Goal: Information Seeking & Learning: Learn about a topic

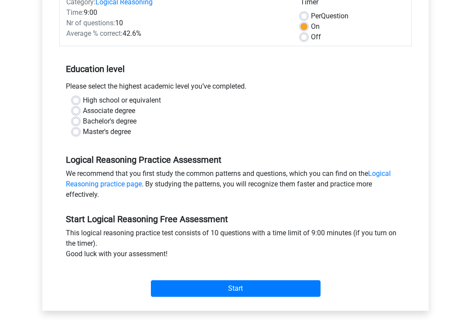
scroll to position [124, 0]
click at [134, 102] on label "High school or equivalent" at bounding box center [122, 100] width 78 height 10
click at [79, 102] on input "High school or equivalent" at bounding box center [75, 99] width 7 height 9
radio input "true"
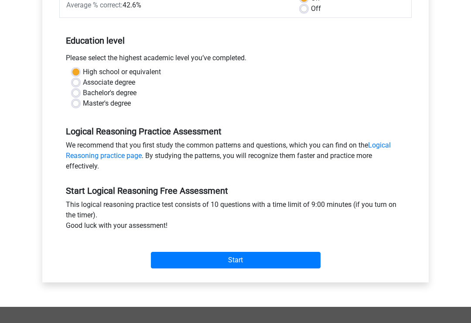
scroll to position [160, 0]
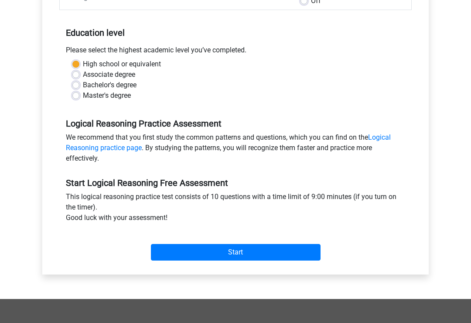
click at [265, 255] on input "Start" at bounding box center [236, 252] width 170 height 17
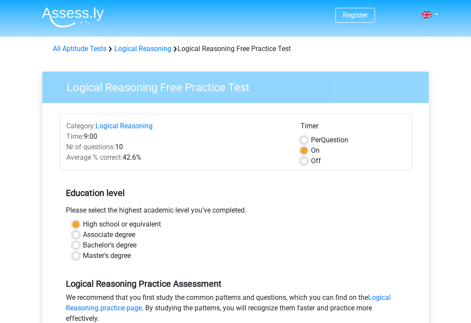
scroll to position [174, 0]
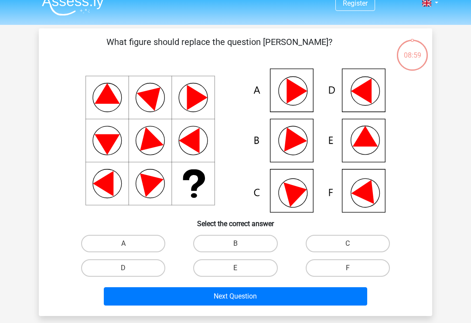
scroll to position [12, 0]
click at [298, 188] on icon at bounding box center [297, 192] width 27 height 30
click at [357, 245] on label "C" at bounding box center [348, 243] width 84 height 17
click at [353, 245] on input "C" at bounding box center [351, 246] width 6 height 6
radio input "true"
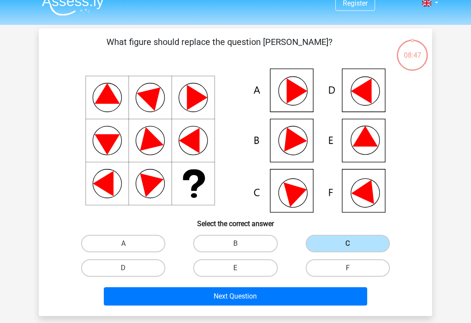
click at [335, 303] on button "Next Question" at bounding box center [236, 296] width 264 height 18
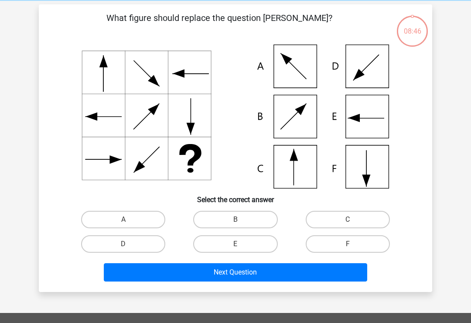
scroll to position [40, 0]
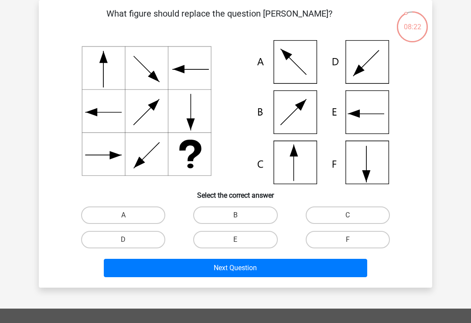
click at [372, 112] on icon at bounding box center [236, 112] width 352 height 144
click at [300, 66] on icon at bounding box center [236, 112] width 352 height 144
click at [133, 210] on label "A" at bounding box center [123, 214] width 84 height 17
click at [129, 215] on input "A" at bounding box center [126, 218] width 6 height 6
radio input "true"
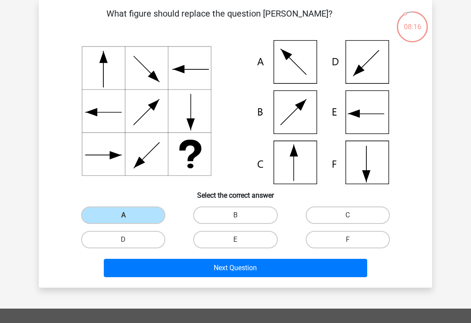
click at [229, 274] on button "Next Question" at bounding box center [236, 268] width 264 height 18
